Goal: Manage account settings

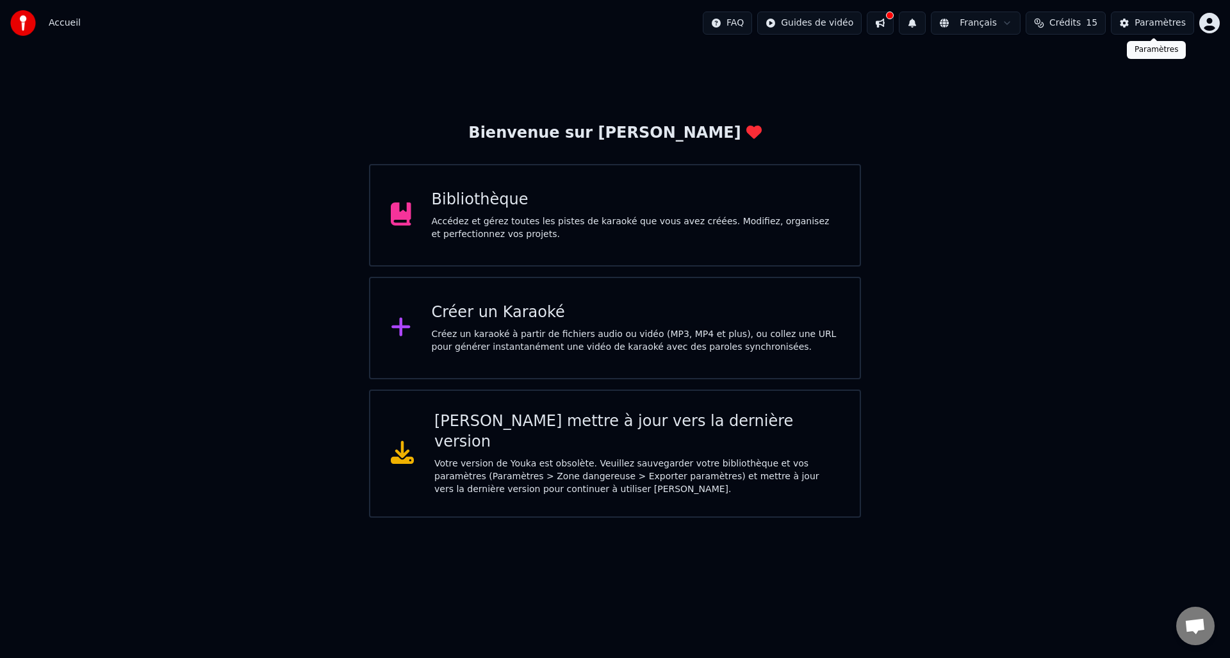
click at [1126, 25] on button "Paramètres" at bounding box center [1152, 23] width 83 height 23
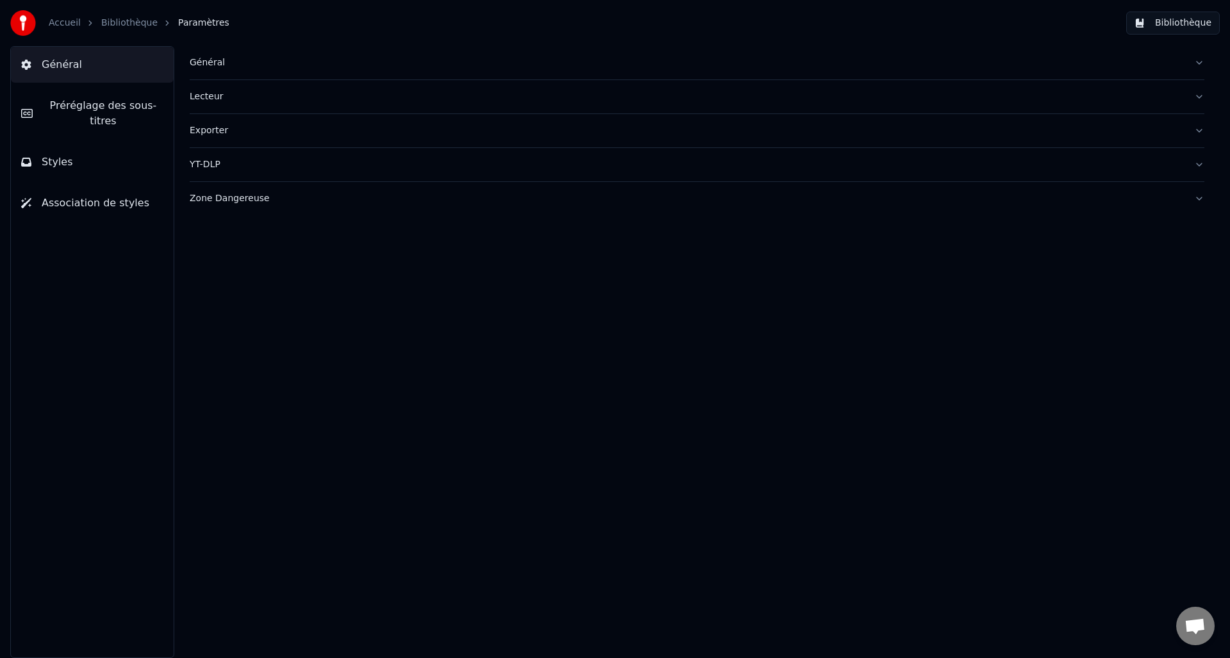
click at [65, 22] on link "Accueil" at bounding box center [65, 23] width 32 height 13
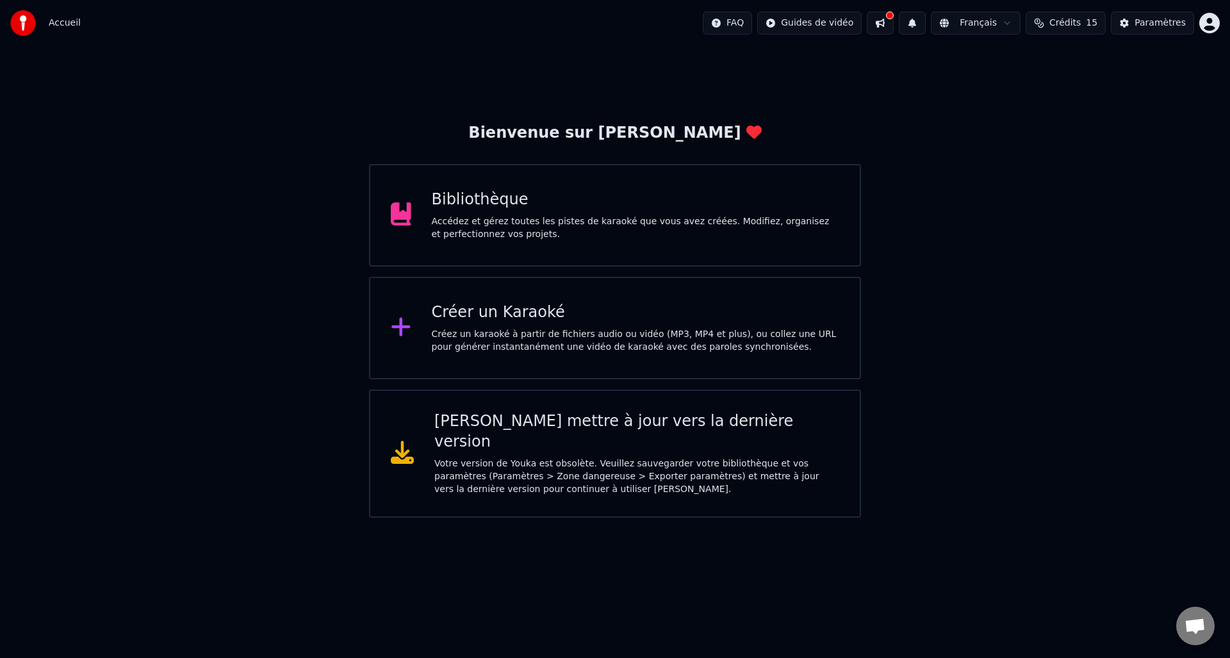
click at [1060, 23] on span "Crédits" at bounding box center [1064, 23] width 31 height 13
click at [1060, 119] on button "Actualiser" at bounding box center [1068, 118] width 76 height 23
click at [751, 95] on div "Bienvenue sur Youka Bibliothèque Accédez et gérez toutes les pistes de karaoké …" at bounding box center [615, 282] width 1230 height 472
click at [574, 457] on div "Votre version de Youka est obsolète. Veuillez sauvegarder votre bibliothèque et…" at bounding box center [636, 476] width 405 height 38
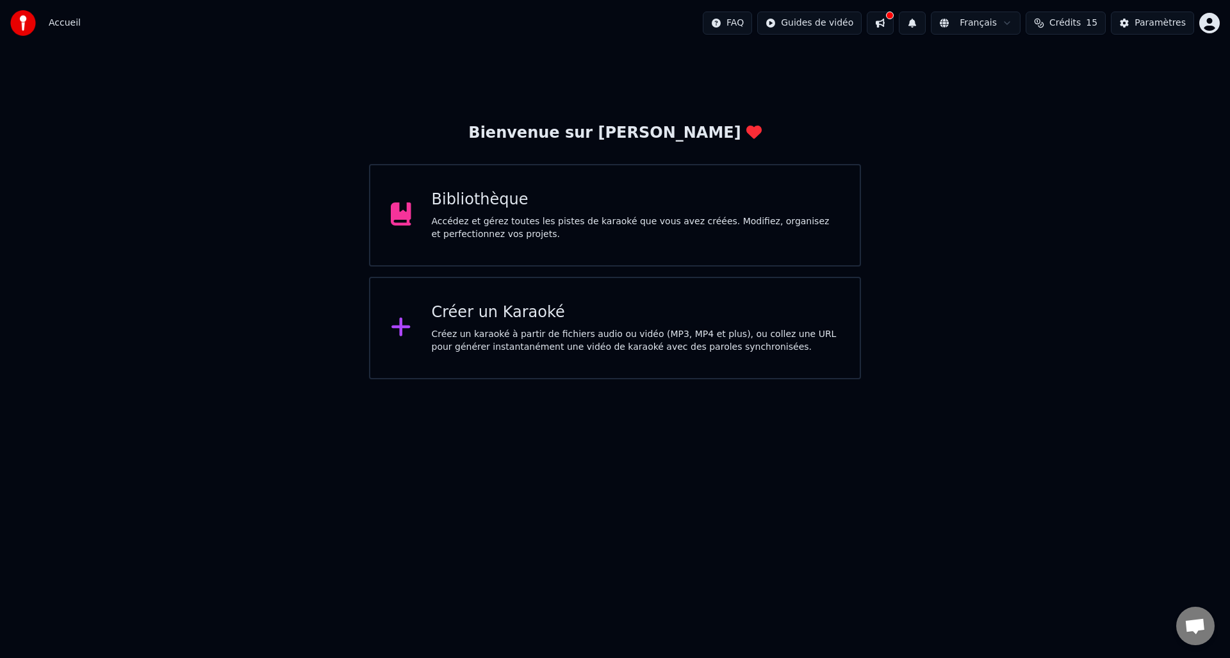
click at [727, 20] on html "Accueil FAQ Guides de vidéo Français Crédits 15 Paramètres Bienvenue sur Youka …" at bounding box center [615, 189] width 1230 height 379
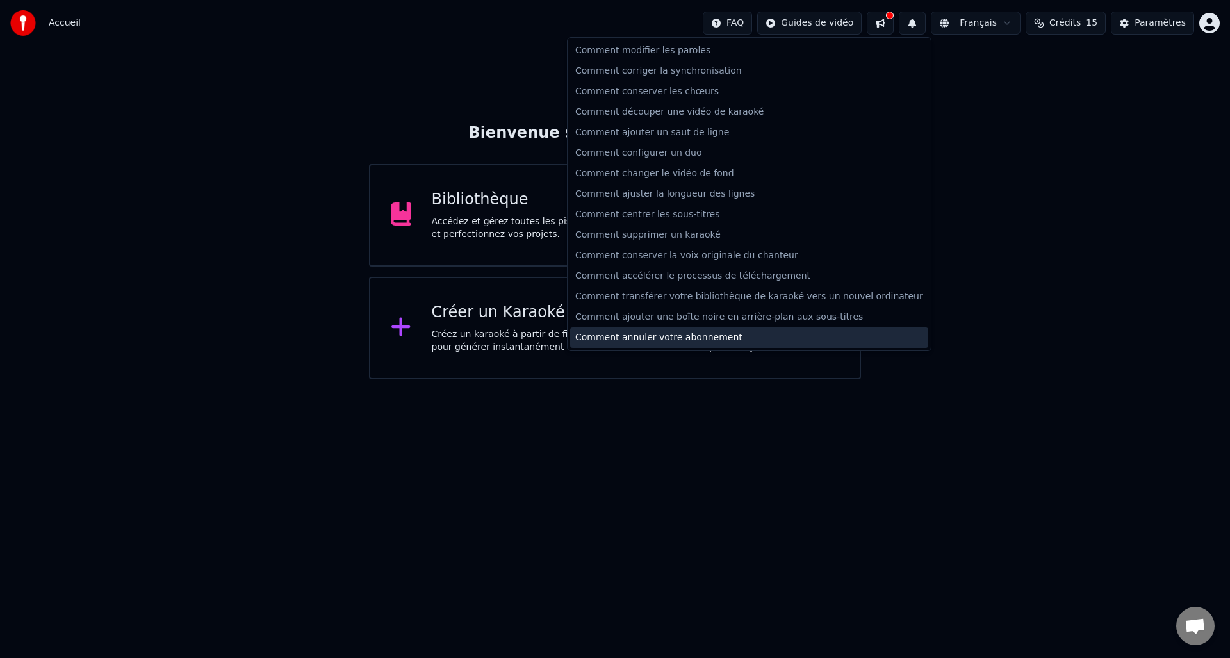
click at [597, 338] on div "Comment annuler votre abonnement" at bounding box center [749, 337] width 358 height 21
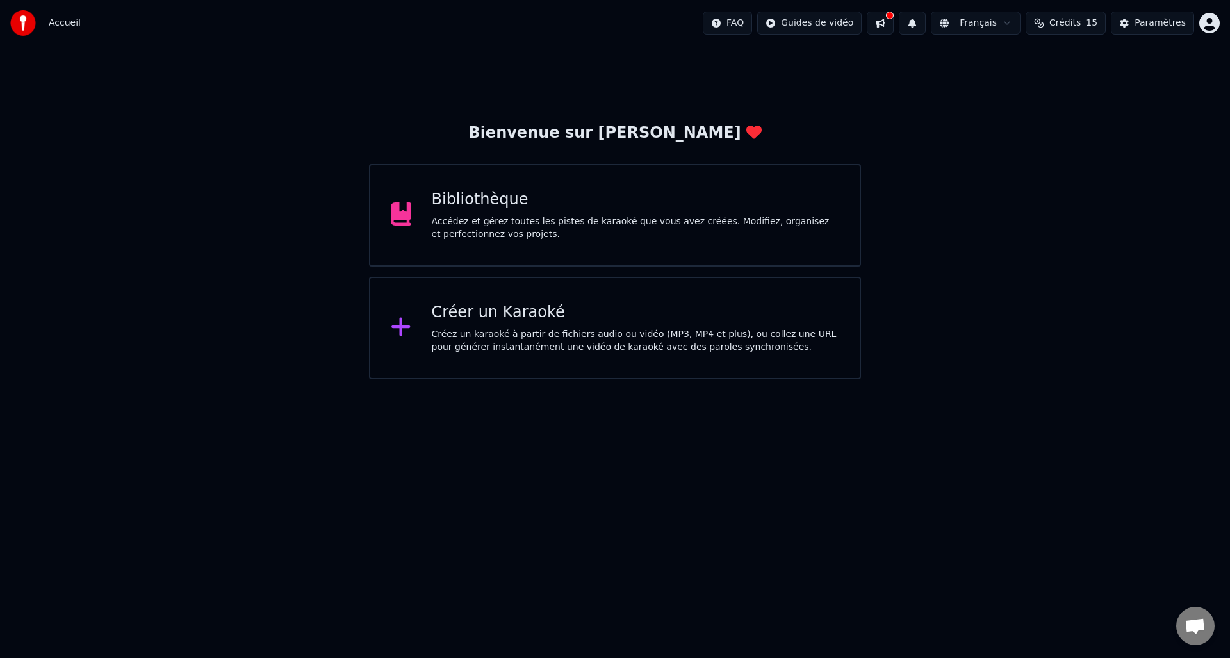
click at [878, 19] on button at bounding box center [880, 23] width 27 height 23
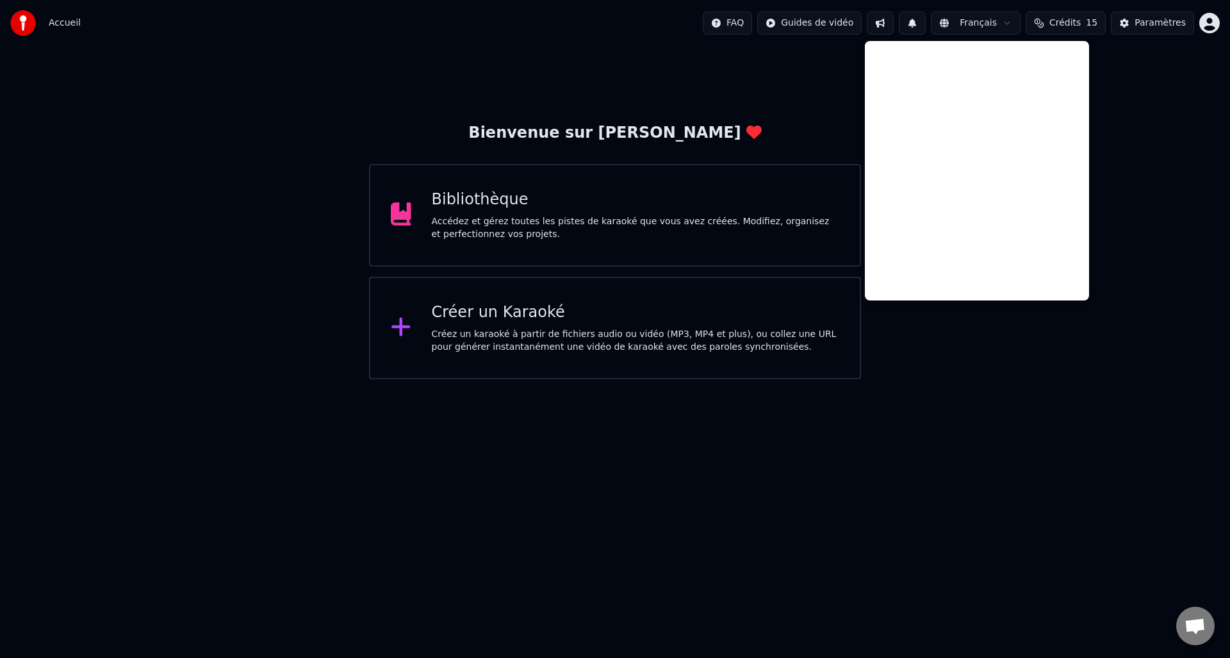
click at [823, 128] on div "Bienvenue sur Youka Bibliothèque Accédez et gérez toutes les pistes de karaoké …" at bounding box center [615, 251] width 492 height 256
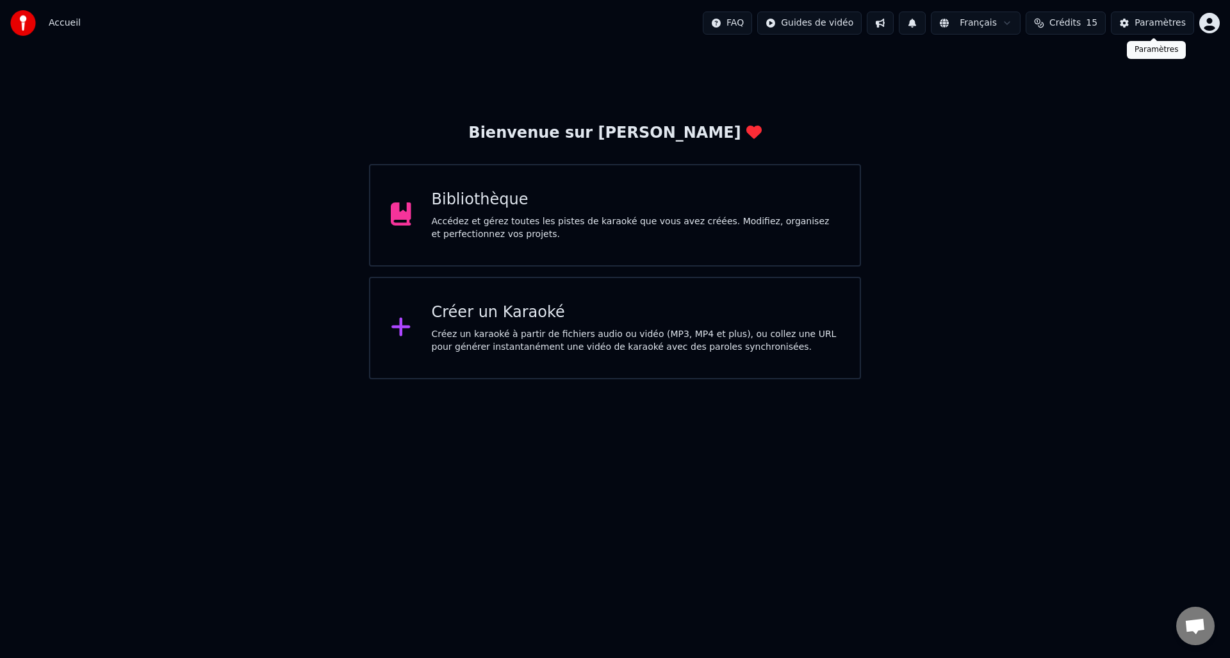
click at [1062, 24] on span "Crédits" at bounding box center [1064, 23] width 31 height 13
click at [1002, 63] on th "Recharger" at bounding box center [1002, 61] width 56 height 26
click at [1002, 81] on td "15" at bounding box center [1002, 85] width 56 height 23
click at [1012, 95] on td "15" at bounding box center [1002, 85] width 56 height 23
drag, startPoint x: 1008, startPoint y: 64, endPoint x: 1039, endPoint y: 63, distance: 30.8
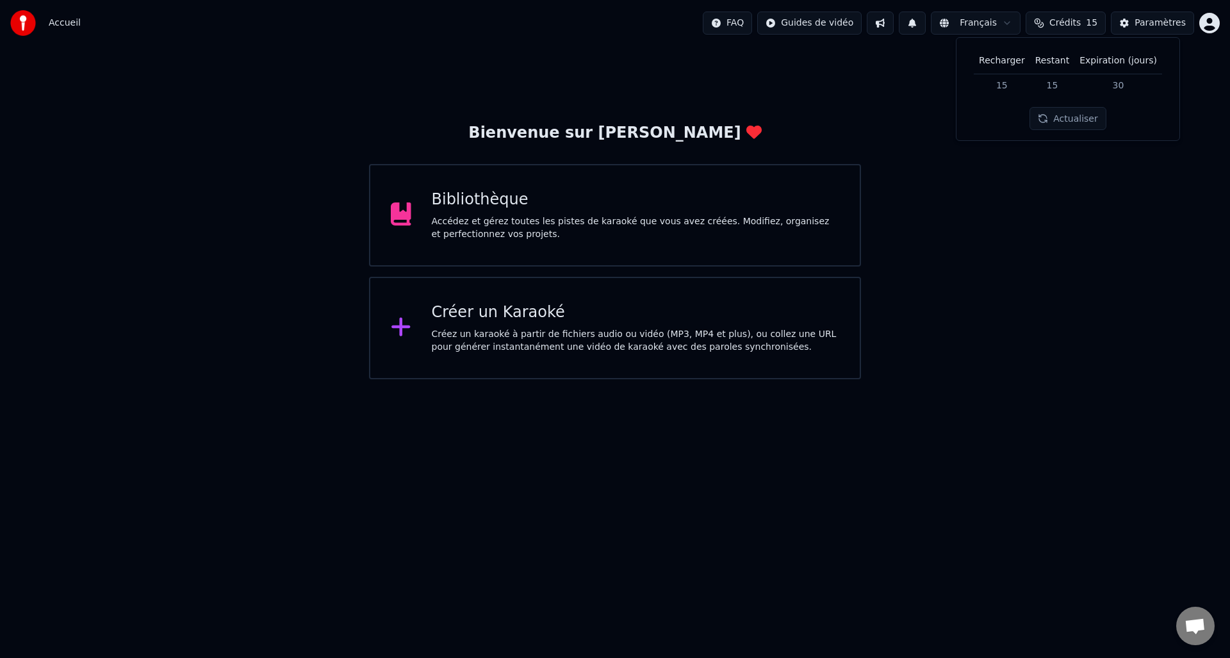
click at [1011, 64] on th "Recharger" at bounding box center [1002, 61] width 56 height 26
drag, startPoint x: 1057, startPoint y: 61, endPoint x: 1058, endPoint y: 82, distance: 21.2
click at [1057, 60] on th "Restant" at bounding box center [1052, 61] width 44 height 26
drag, startPoint x: 1058, startPoint y: 87, endPoint x: 1149, endPoint y: 71, distance: 92.4
click at [1081, 76] on tr "15 15 30" at bounding box center [1068, 85] width 188 height 23
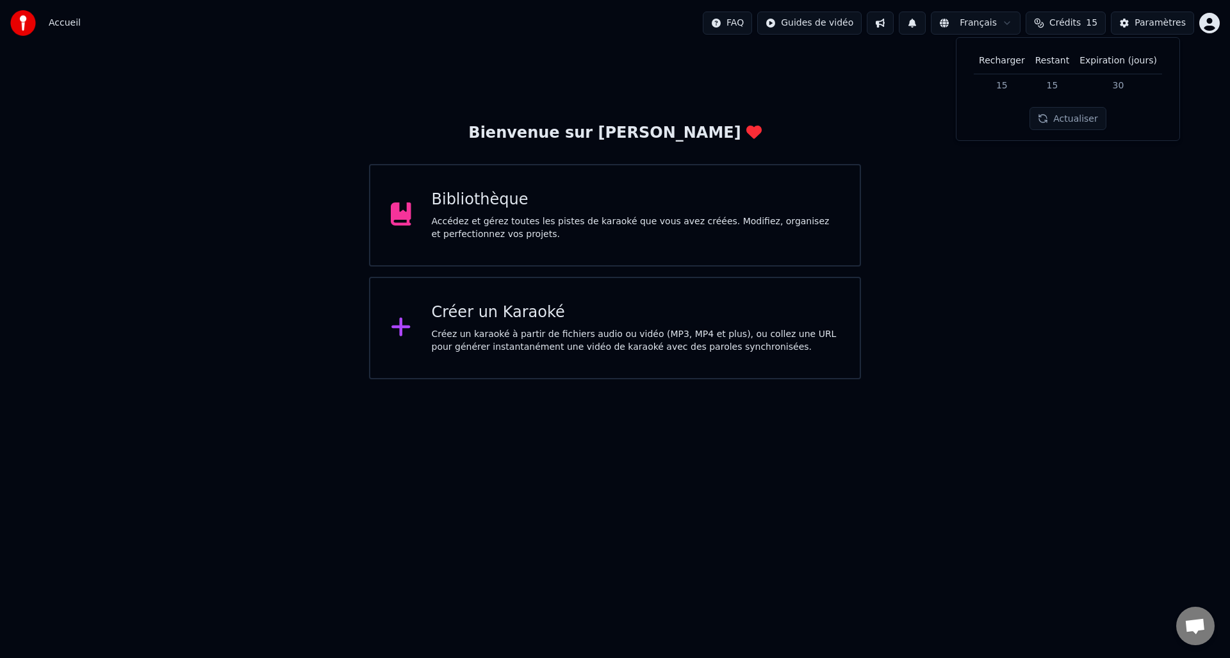
click at [1149, 71] on th "Expiration (jours)" at bounding box center [1118, 61] width 88 height 26
click at [1208, 23] on html "Accueil FAQ Guides de vidéo Français Crédits 15 Paramètres Bienvenue sur Youka …" at bounding box center [615, 189] width 1230 height 379
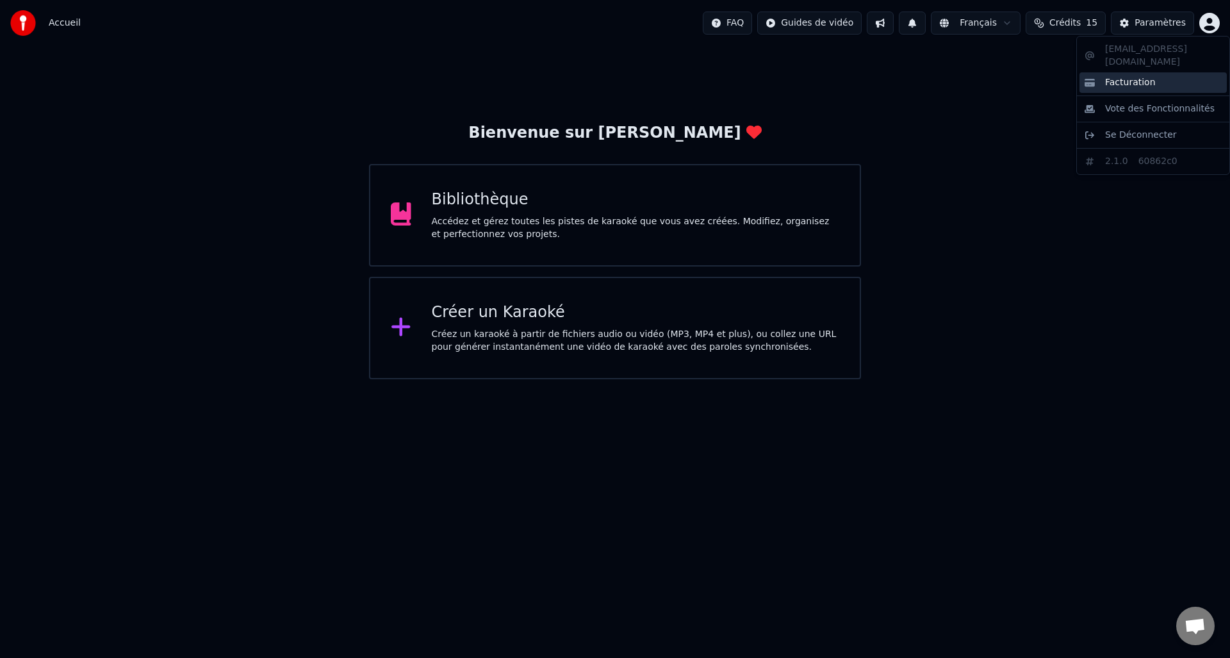
click at [1118, 76] on span "Facturation" at bounding box center [1130, 82] width 51 height 13
click at [730, 20] on html "Accueil FAQ Guides de vidéo Français Crédits 15 Paramètres Bienvenue sur Youka …" at bounding box center [615, 189] width 1230 height 379
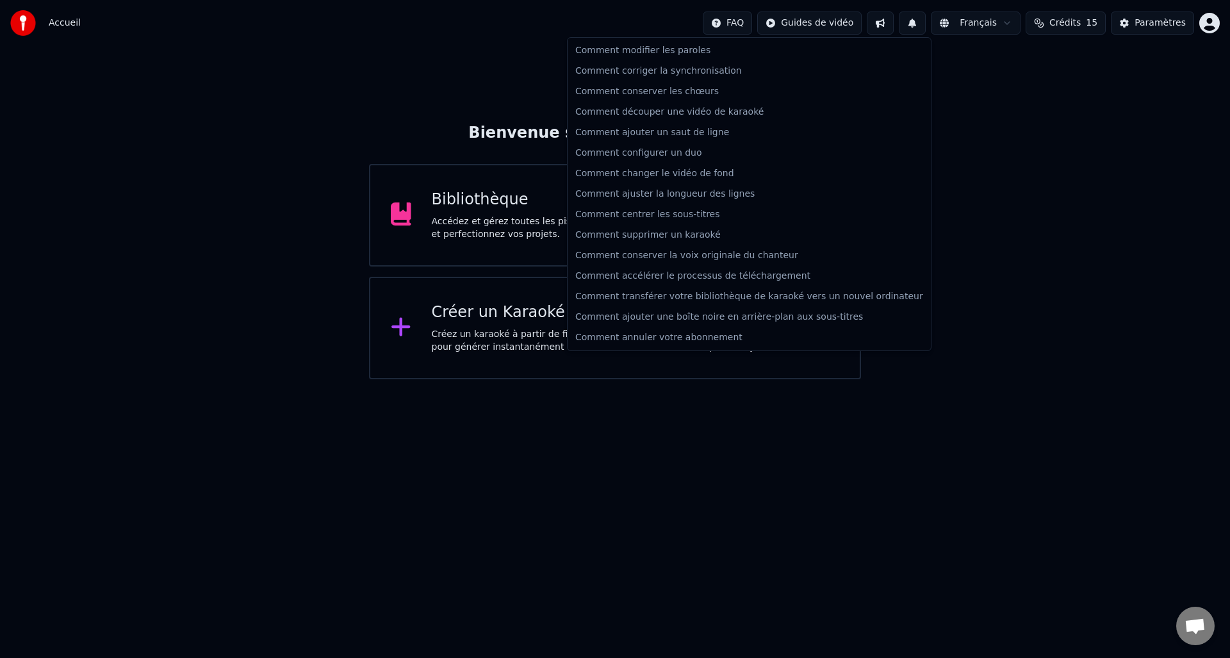
drag, startPoint x: 115, startPoint y: 110, endPoint x: 90, endPoint y: 45, distance: 69.7
click at [115, 109] on html "Accueil FAQ Guides de vidéo Français Crédits 15 Paramètres Bienvenue sur Youka …" at bounding box center [615, 189] width 1230 height 379
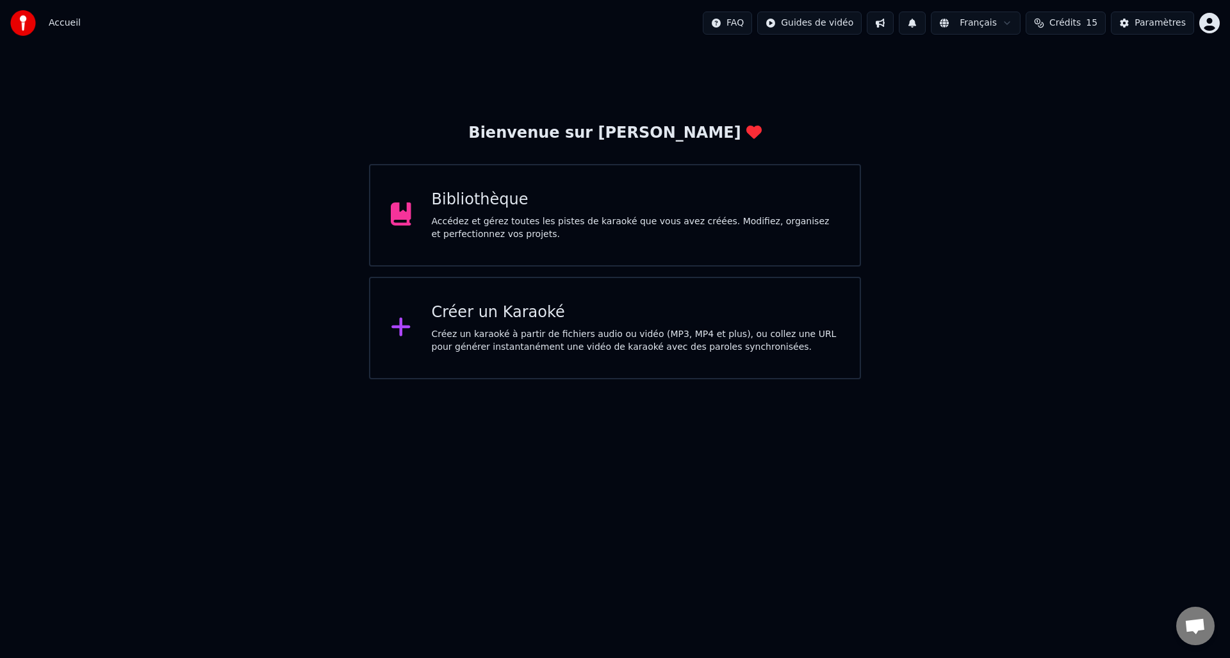
click at [28, 29] on img at bounding box center [23, 23] width 26 height 26
click at [1145, 21] on div "Paramètres" at bounding box center [1160, 23] width 51 height 13
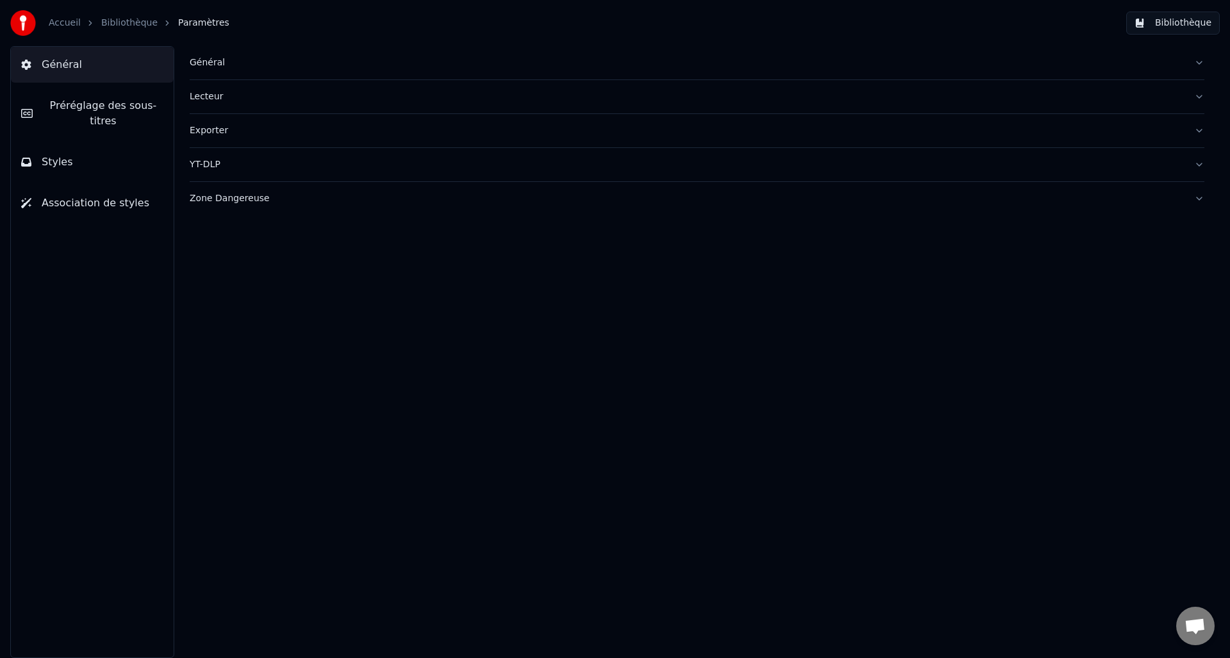
click at [220, 194] on div "Zone Dangereuse" at bounding box center [687, 198] width 994 height 13
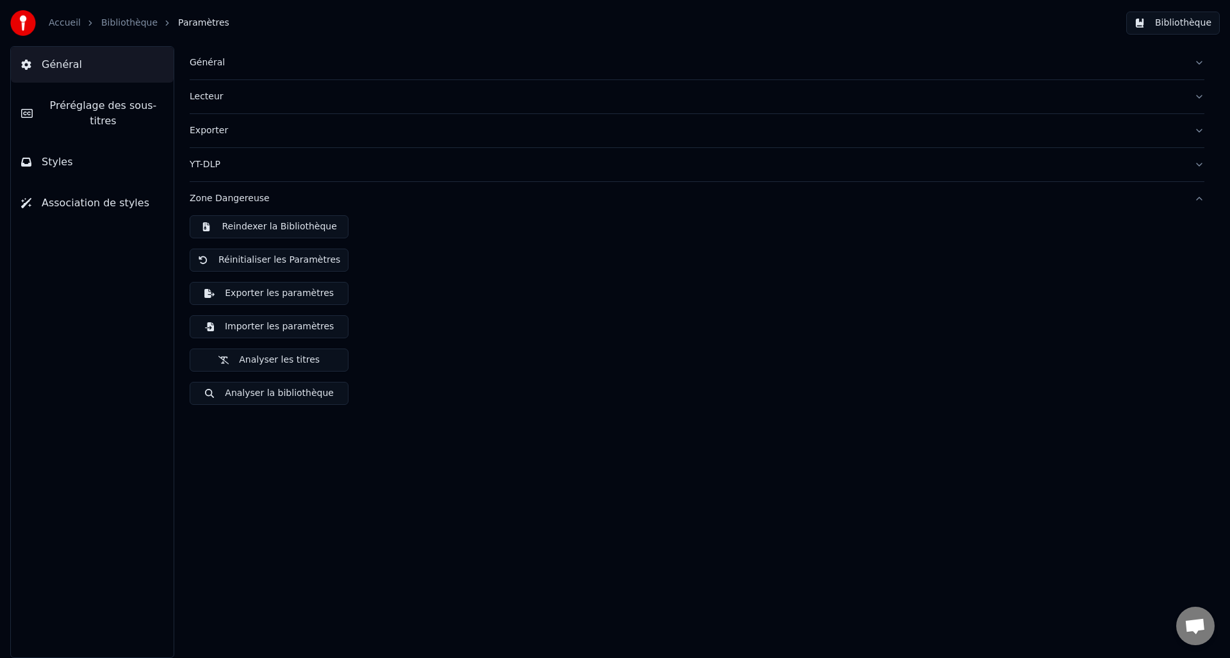
click at [83, 195] on span "Association de styles" at bounding box center [96, 202] width 108 height 15
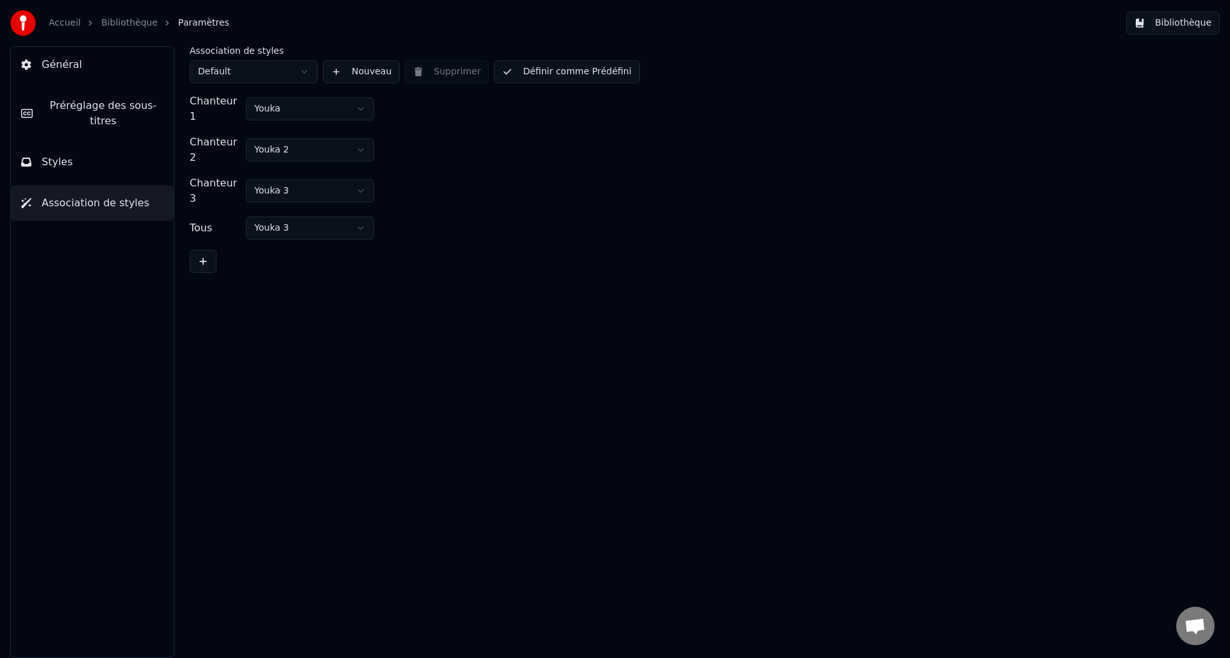
click at [63, 23] on link "Accueil" at bounding box center [65, 23] width 32 height 13
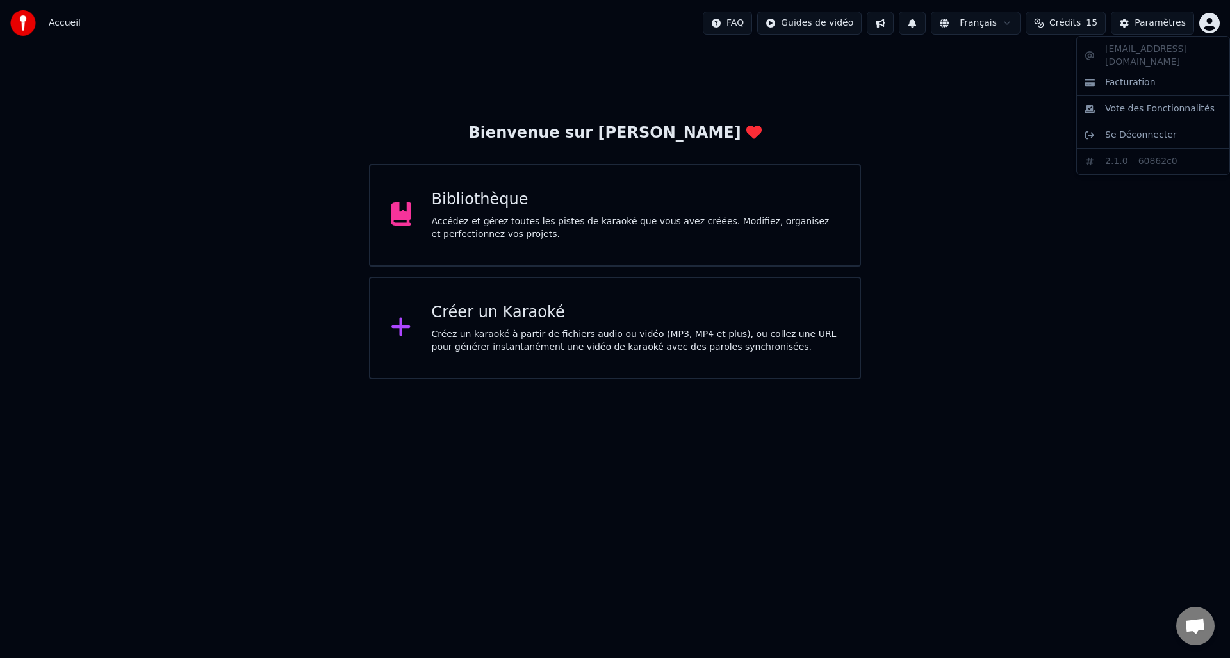
click at [1208, 14] on html "Accueil FAQ Guides de vidéo Français Crédits 15 Paramètres Bienvenue sur Youka …" at bounding box center [615, 189] width 1230 height 379
click at [1119, 76] on span "Facturation" at bounding box center [1130, 82] width 51 height 13
